Goal: Browse casually

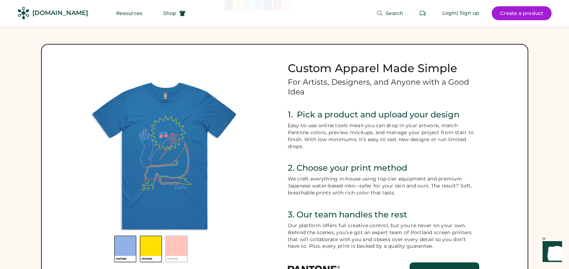
scroll to position [278, 0]
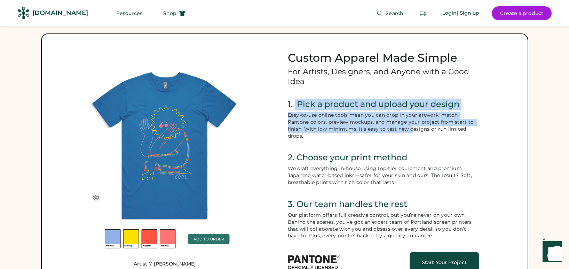
drag, startPoint x: 296, startPoint y: 104, endPoint x: 430, endPoint y: 132, distance: 137.6
click at [426, 131] on div "1. Pick a product and upload your design Easy-to-use online tools mean you can …" at bounding box center [383, 118] width 191 height 41
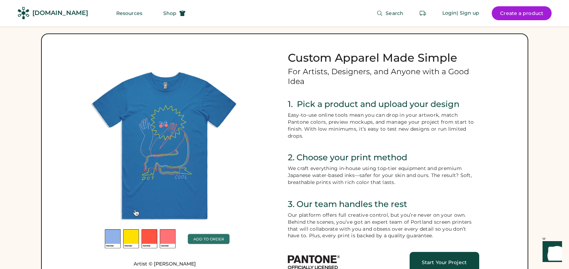
click at [448, 134] on div "Easy-to-use online tools mean you can drop in your artwork, match Pantone color…" at bounding box center [383, 126] width 191 height 28
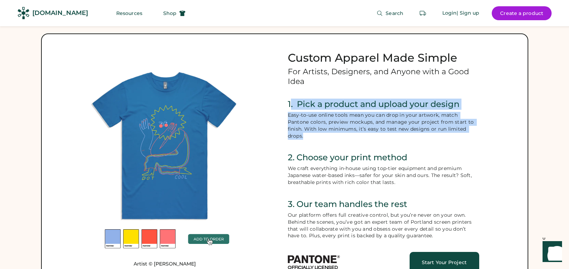
drag, startPoint x: 407, startPoint y: 134, endPoint x: 289, endPoint y: 106, distance: 120.9
click at [289, 105] on div "1. Pick a product and upload your design Easy-to-use online tools mean you can …" at bounding box center [383, 118] width 191 height 41
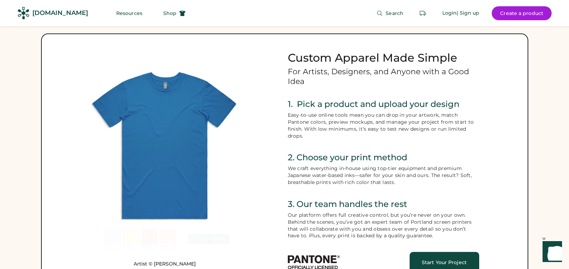
click at [318, 174] on div "We craft everything in-house using top-tier equipment and premium Japanese wate…" at bounding box center [383, 175] width 191 height 21
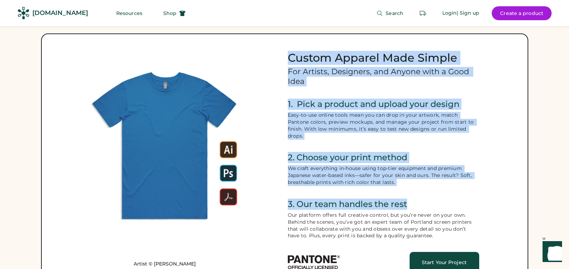
drag, startPoint x: 292, startPoint y: 169, endPoint x: 417, endPoint y: 193, distance: 126.8
click at [415, 194] on div "Artist © [PERSON_NAME] Custom Apparel Made Simple For Artists, Designers, and A…" at bounding box center [284, 161] width 487 height 256
click at [433, 188] on div "Custom Apparel Made Simple For Artists, Designers, and Anyone with a Good Idea …" at bounding box center [383, 162] width 191 height 222
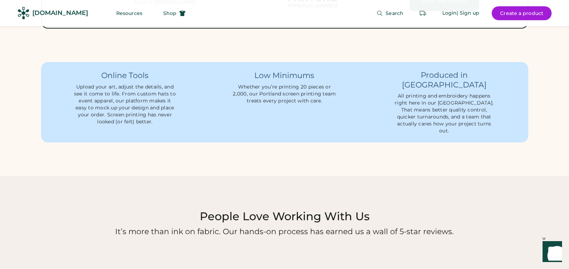
scroll to position [661, 0]
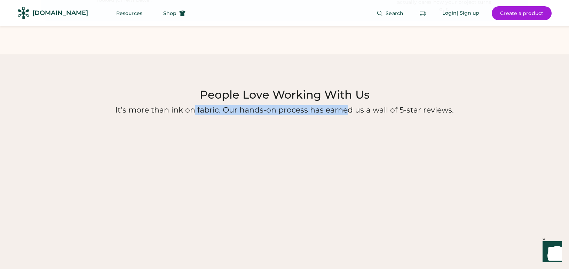
drag, startPoint x: 194, startPoint y: 100, endPoint x: 379, endPoint y: 101, distance: 184.7
click at [364, 105] on div "It’s more than ink on fabric. Our hands-on process has earned us a wall of 5-st…" at bounding box center [284, 110] width 535 height 10
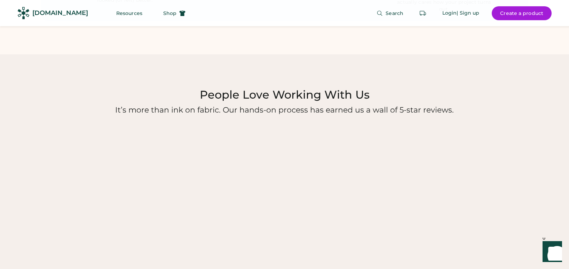
click at [413, 105] on div "It’s more than ink on fabric. Our hands-on process has earned us a wall of 5-st…" at bounding box center [284, 110] width 535 height 10
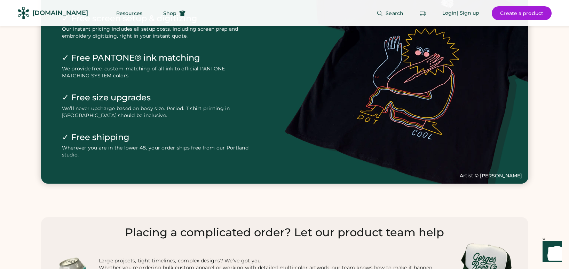
scroll to position [1879, 0]
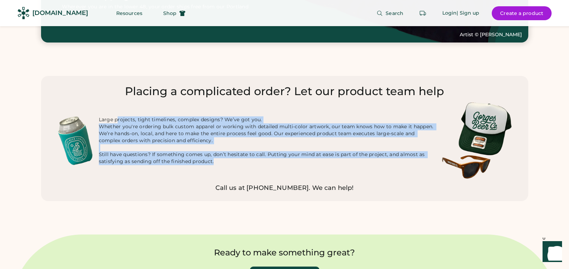
drag, startPoint x: 257, startPoint y: 161, endPoint x: 118, endPoint y: 105, distance: 150.3
click at [118, 105] on div "Large projects, tight timelines, complex designs? We’ve got you. Whether you're…" at bounding box center [285, 140] width 454 height 77
click at [122, 116] on div "Large projects, tight timelines, complex designs? We’ve got you. Whether you're…" at bounding box center [267, 140] width 337 height 48
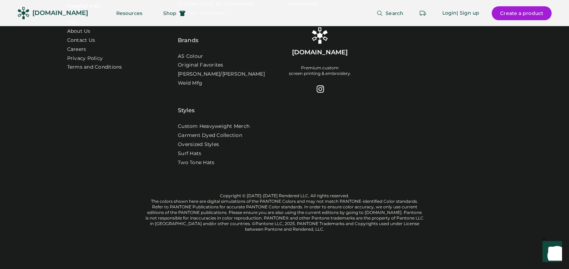
scroll to position [2350, 0]
drag, startPoint x: 246, startPoint y: 198, endPoint x: 369, endPoint y: 233, distance: 128.2
click at [371, 232] on div "Get In Touch [PHONE_NUMBER] [STREET_ADDRESS] (By Appointment Only) 9:30a - 5p P…" at bounding box center [284, 91] width 435 height 356
click at [364, 234] on div "Get In Touch [PHONE_NUMBER] [STREET_ADDRESS] (By Appointment Only) 9:30a - 5p P…" at bounding box center [284, 91] width 435 height 356
drag, startPoint x: 319, startPoint y: 222, endPoint x: 252, endPoint y: 200, distance: 71.0
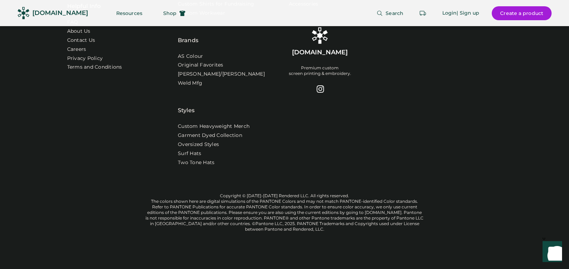
click at [255, 201] on div "Copyright © [DATE]-[DATE] Rendered LLC. All rights reserved. The colors shown h…" at bounding box center [284, 212] width 278 height 39
click at [212, 200] on div "Copyright © [DATE]-[DATE] Rendered LLC. All rights reserved. The colors shown h…" at bounding box center [284, 212] width 278 height 39
drag, startPoint x: 315, startPoint y: 226, endPoint x: 280, endPoint y: 215, distance: 37.0
click at [280, 215] on div "Copyright © [DATE]-[DATE] Rendered LLC. All rights reserved. The colors shown h…" at bounding box center [284, 212] width 278 height 39
click at [252, 168] on div "Get In Touch [PHONE_NUMBER] [STREET_ADDRESS] (By Appointment Only) 9:30a - 5p P…" at bounding box center [284, 53] width 435 height 246
